Goal: Task Accomplishment & Management: Manage account settings

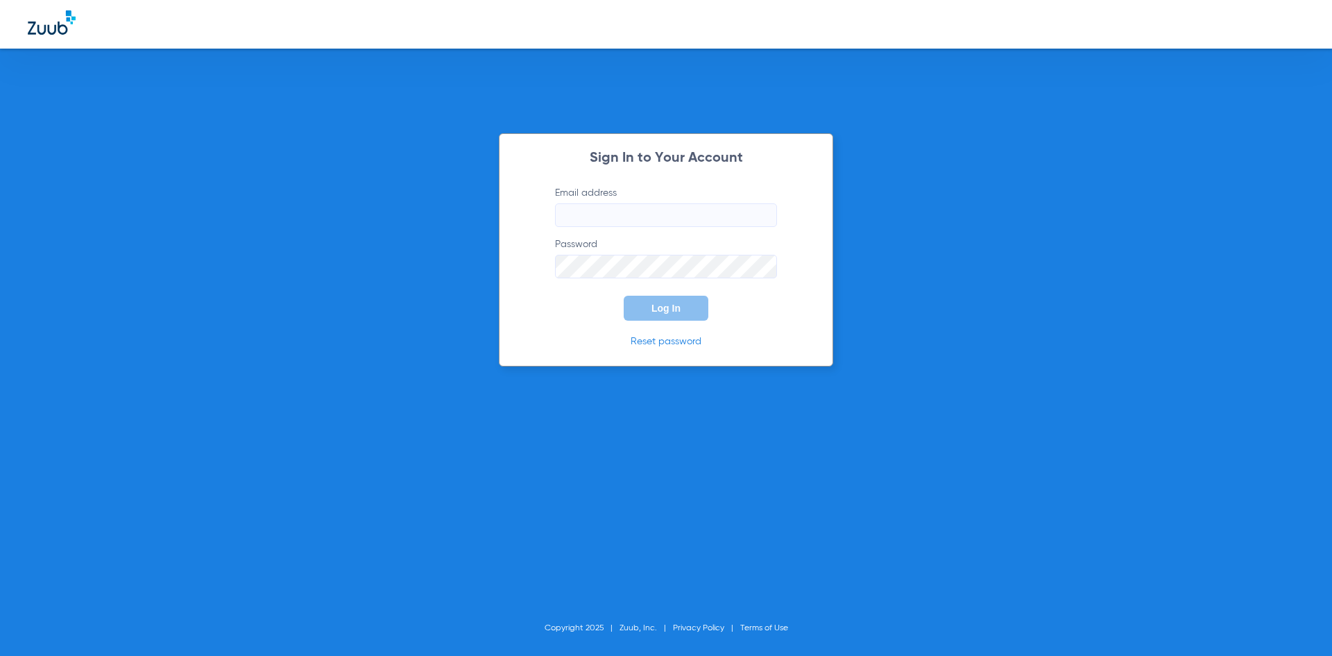
click at [612, 219] on input "Email address" at bounding box center [666, 215] width 222 height 24
type input "[EMAIL_ADDRESS][DOMAIN_NAME]"
drag, startPoint x: 730, startPoint y: 219, endPoint x: 526, endPoint y: 205, distance: 204.5
click at [526, 205] on div "Sign In to Your Account Email address [EMAIL_ADDRESS][DOMAIN_NAME] Password Req…" at bounding box center [666, 249] width 334 height 233
